Goal: Browse casually

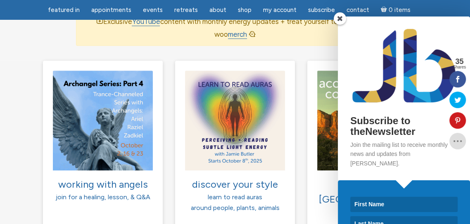
scroll to position [627, 0]
click at [340, 25] on span at bounding box center [340, 18] width 12 height 12
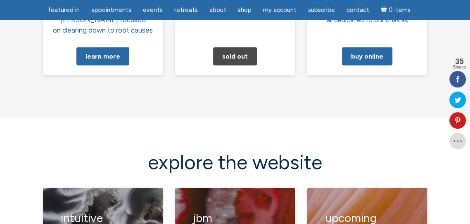
scroll to position [1044, 0]
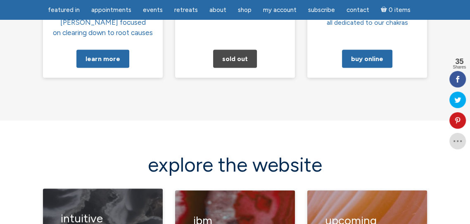
click at [114, 206] on h3 "Intuitive series" at bounding box center [103, 225] width 85 height 39
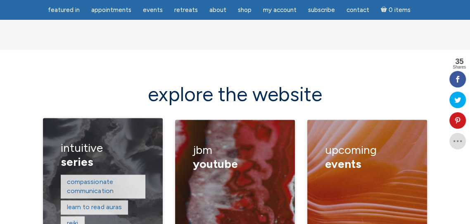
scroll to position [1112, 0]
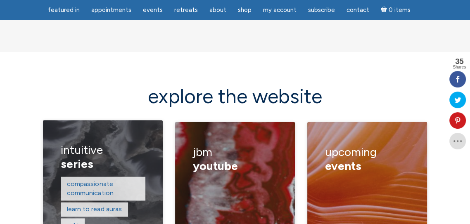
click at [148, 174] on figcaption "Intuitive series compassionate communication learn to read auras reiki approach…" at bounding box center [103, 194] width 120 height 149
